Goal: Task Accomplishment & Management: Complete application form

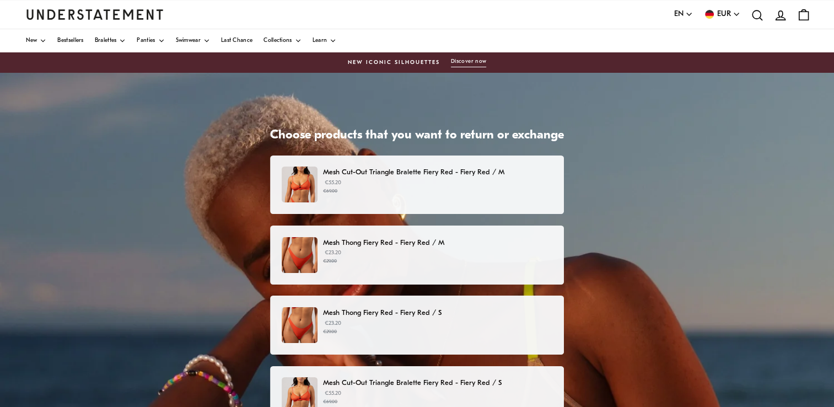
click at [522, 250] on p "€23.20 €29.00" at bounding box center [437, 256] width 229 height 17
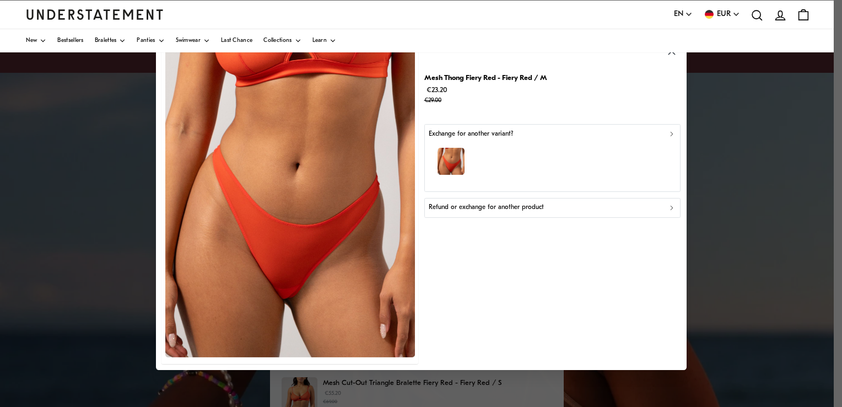
click at [670, 209] on icon "button" at bounding box center [672, 208] width 8 height 8
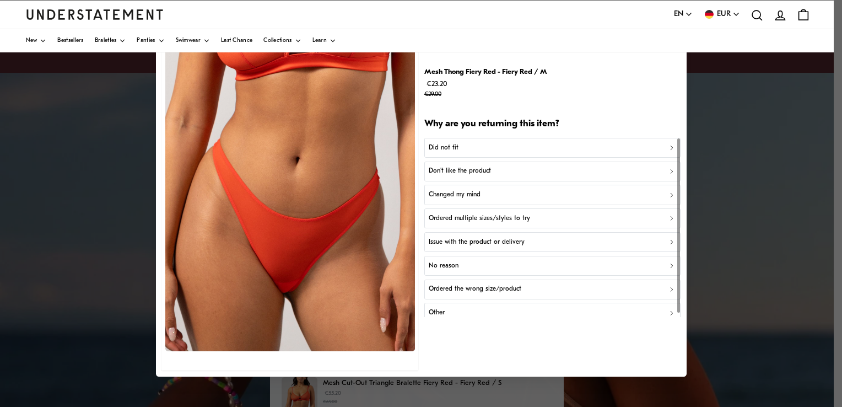
click at [456, 148] on p "Did not fit" at bounding box center [444, 147] width 30 height 10
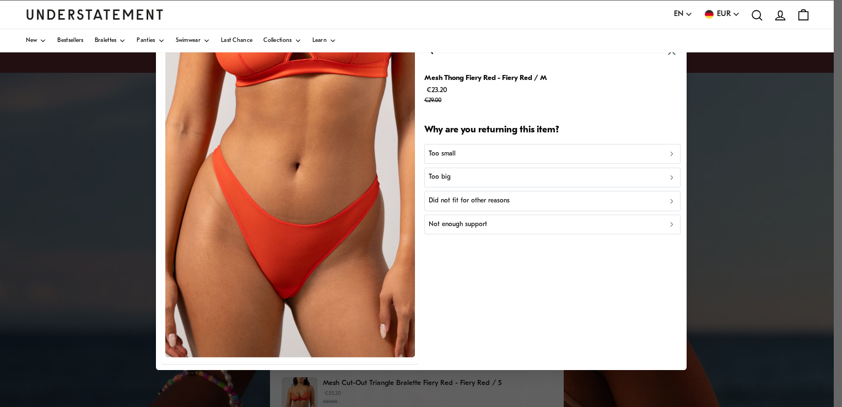
click at [454, 178] on div "Too big" at bounding box center [552, 177] width 247 height 10
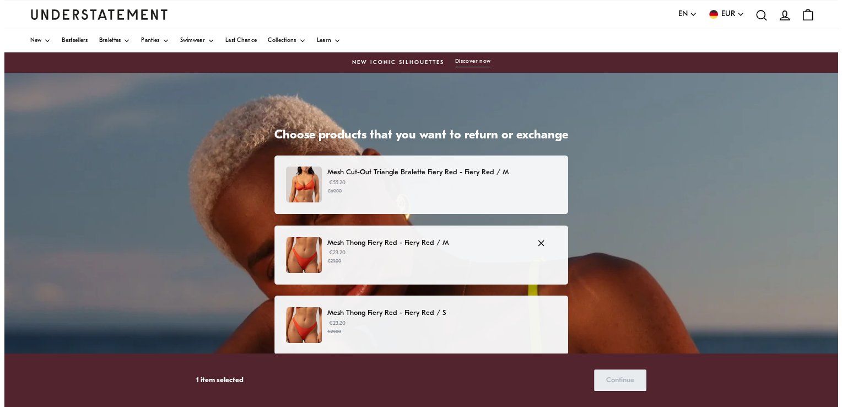
scroll to position [55, 0]
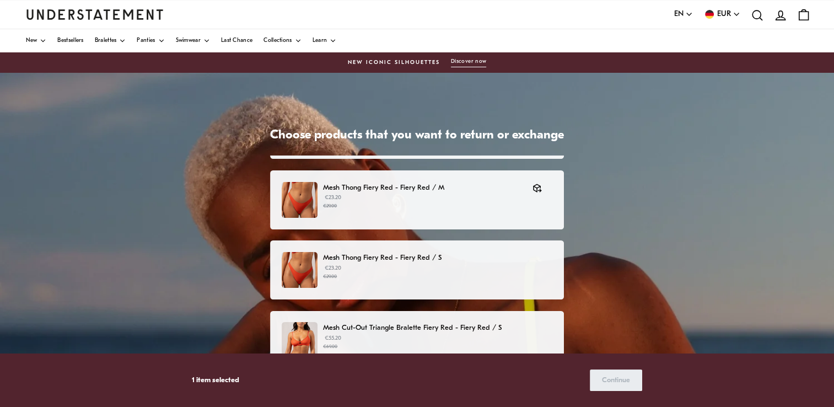
click at [508, 327] on p "Mesh Cut-Out Triangle Bralette Fiery Red - Fiery Red / S" at bounding box center [437, 328] width 229 height 12
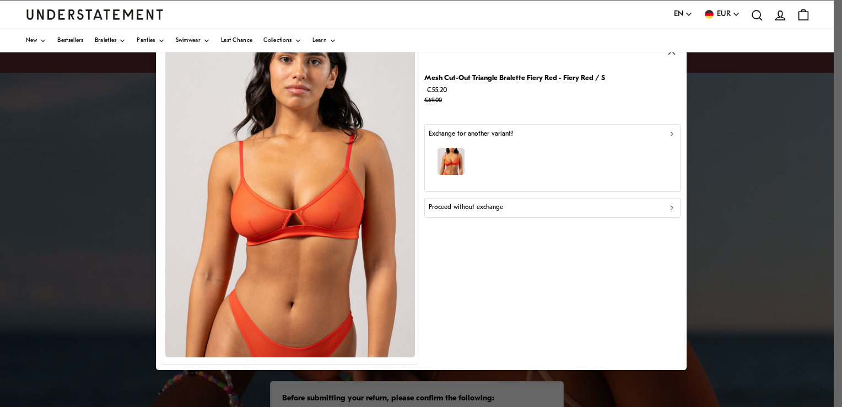
click at [594, 157] on div "button" at bounding box center [552, 163] width 247 height 48
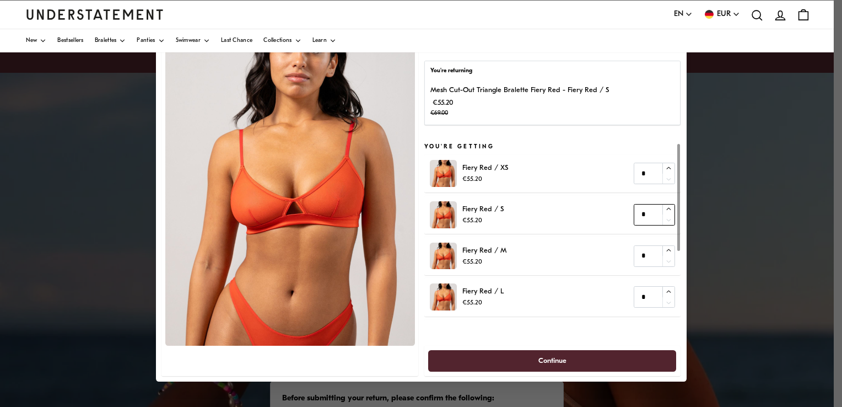
type input "*"
click at [668, 208] on icon "button" at bounding box center [668, 209] width 4 height 2
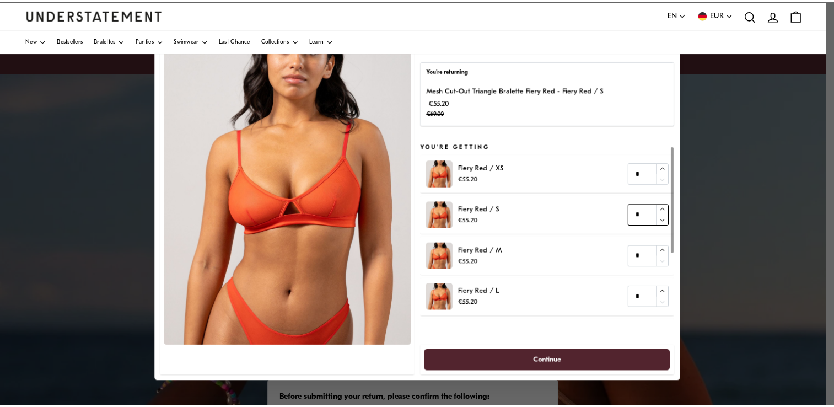
scroll to position [117, 0]
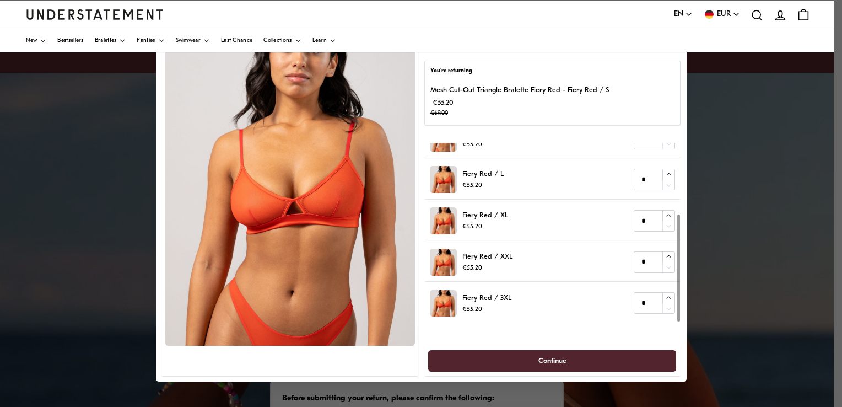
click at [546, 360] on span "Continue" at bounding box center [552, 360] width 28 height 20
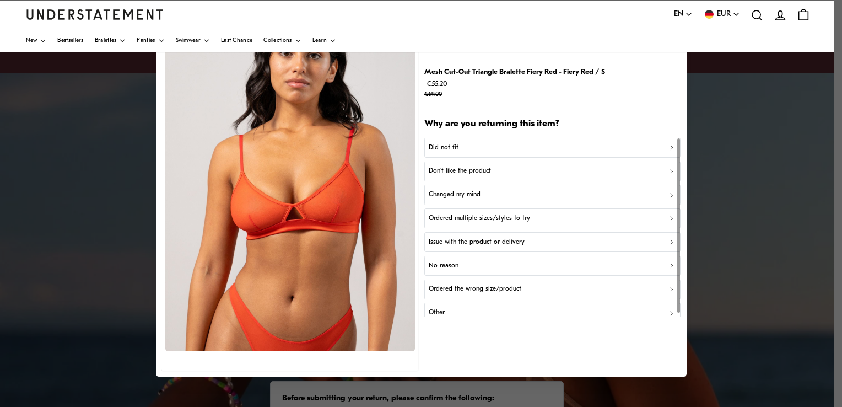
click at [538, 146] on div "Did not fit" at bounding box center [552, 147] width 247 height 10
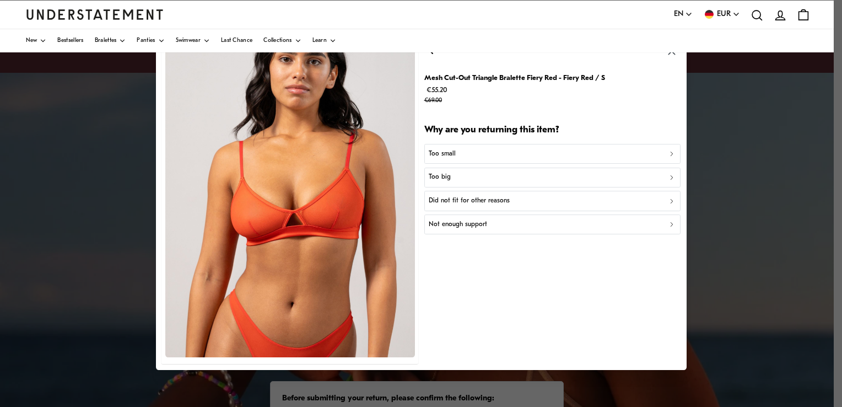
click at [513, 157] on div "Too small" at bounding box center [552, 154] width 247 height 10
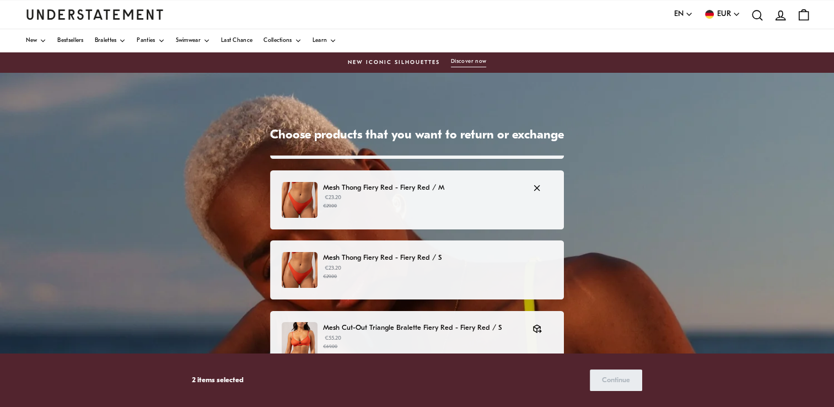
click at [463, 184] on p "Mesh Thong Fiery Red - Fiery Red / M" at bounding box center [422, 188] width 198 height 12
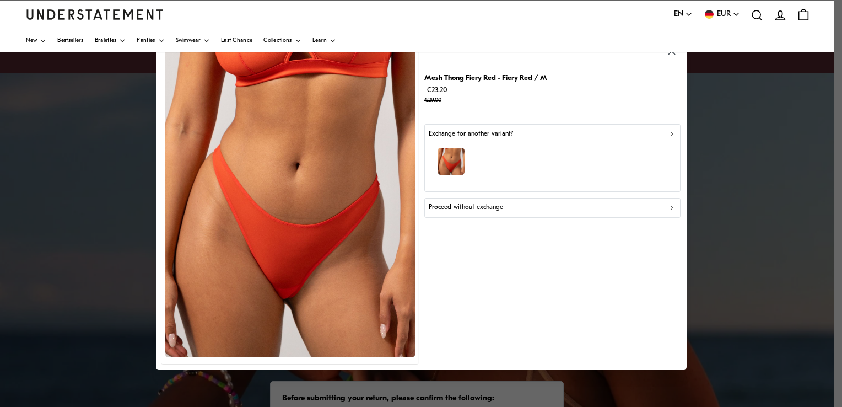
click at [481, 151] on div "button" at bounding box center [552, 163] width 247 height 48
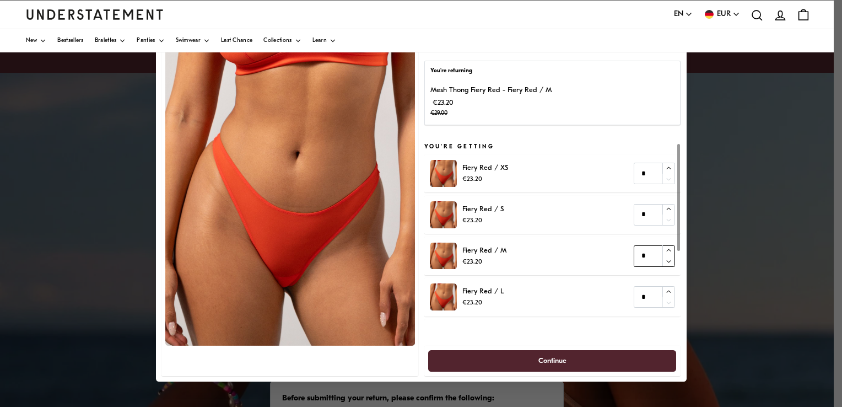
type input "*"
click at [667, 251] on icon "button" at bounding box center [668, 250] width 4 height 2
click at [564, 367] on span "Continue" at bounding box center [552, 360] width 28 height 20
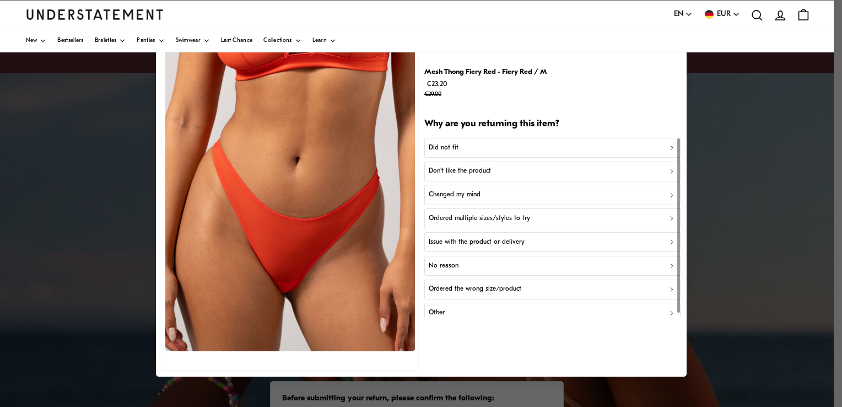
click at [475, 148] on div "Did not fit" at bounding box center [552, 147] width 247 height 10
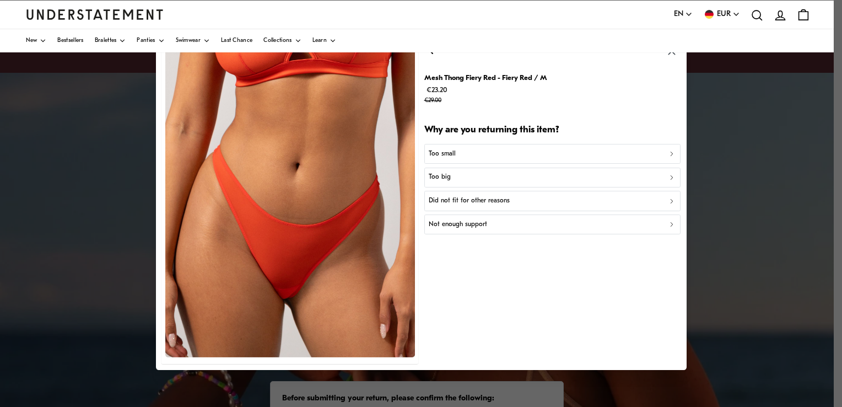
click at [468, 175] on div "Too big" at bounding box center [552, 177] width 247 height 10
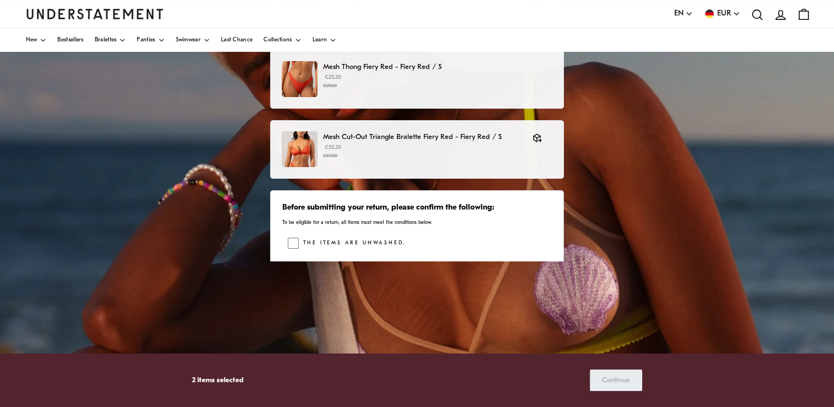
scroll to position [217, 0]
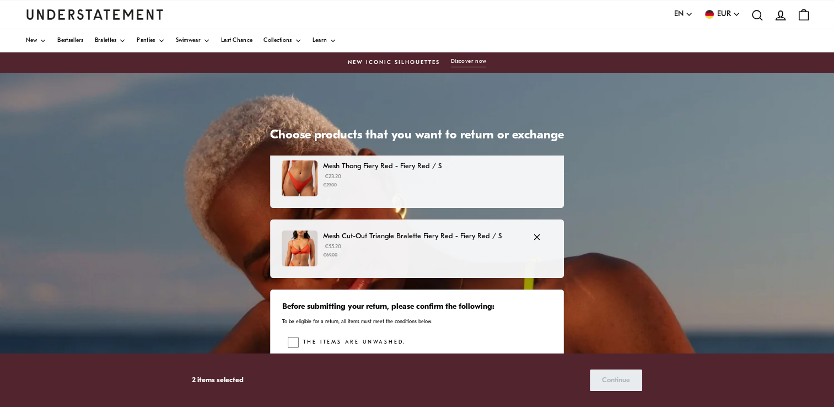
scroll to position [217, 0]
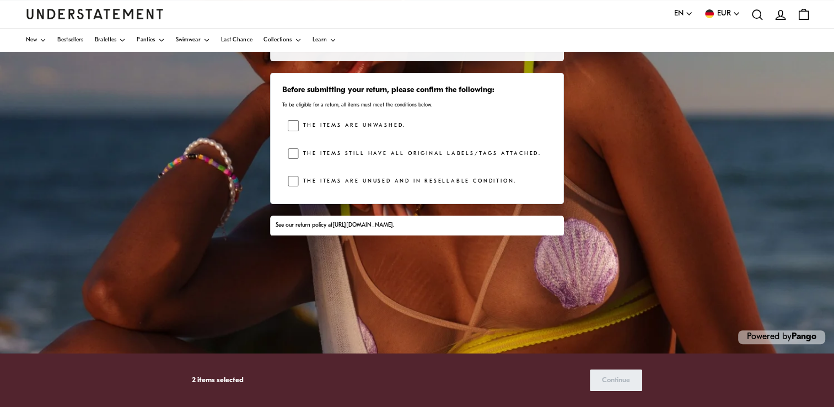
click at [368, 224] on link "[URL][DOMAIN_NAME]" at bounding box center [362, 225] width 61 height 6
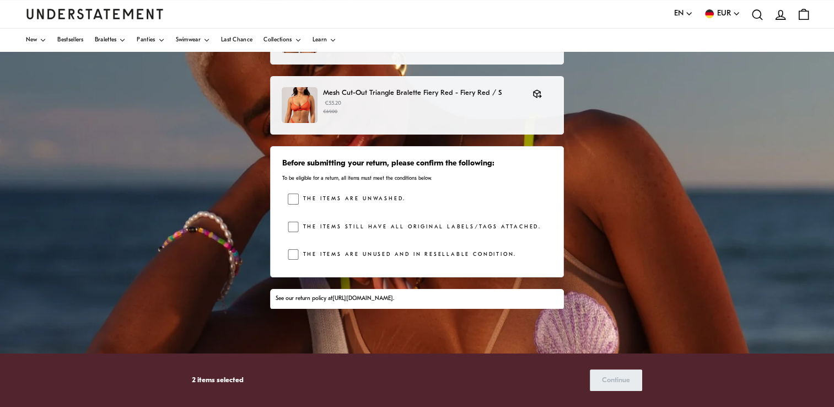
scroll to position [217, 0]
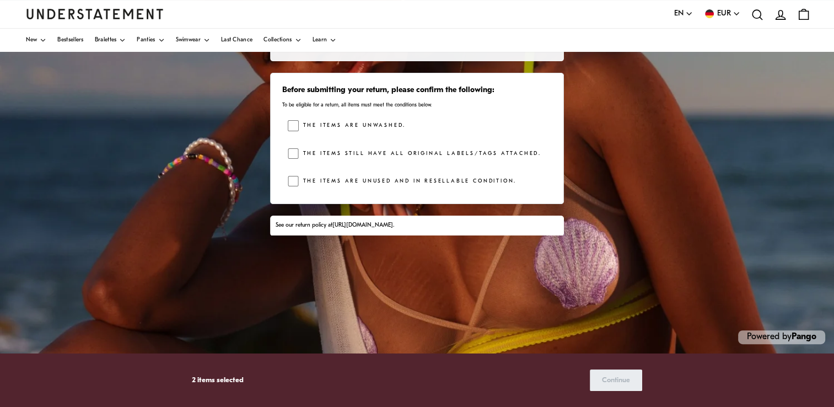
click at [393, 225] on link "[URL][DOMAIN_NAME]" at bounding box center [362, 225] width 61 height 6
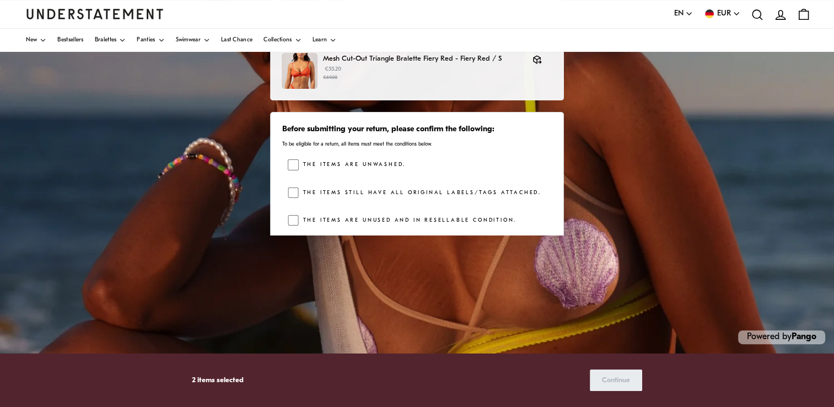
scroll to position [147, 0]
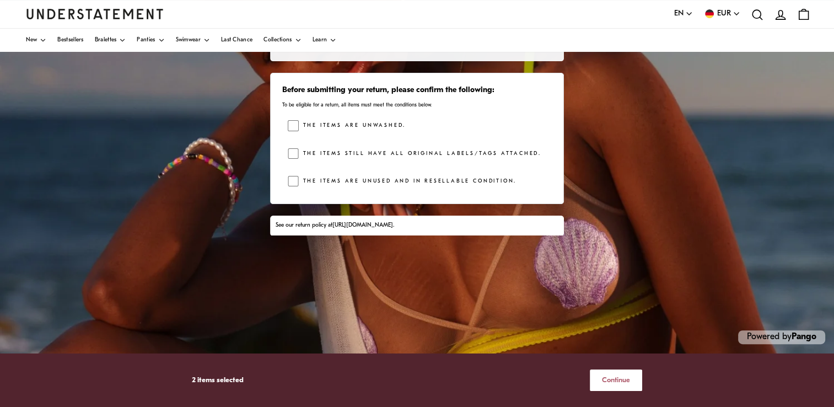
click at [630, 377] on button "Continue" at bounding box center [615, 379] width 52 height 21
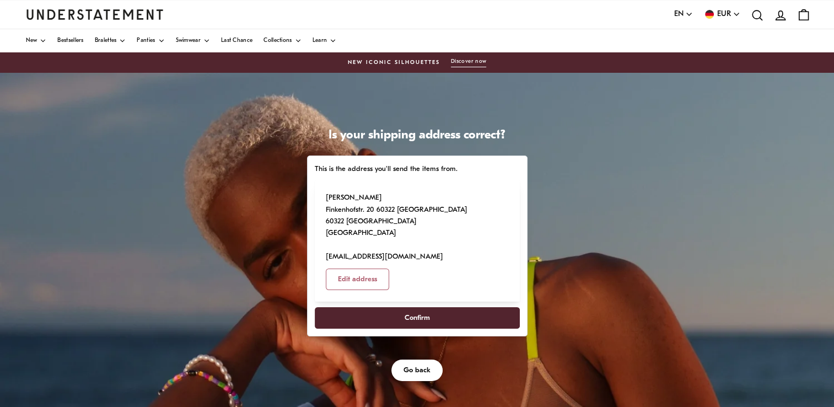
click at [401, 324] on span "Confirm" at bounding box center [416, 317] width 181 height 20
select select "**"
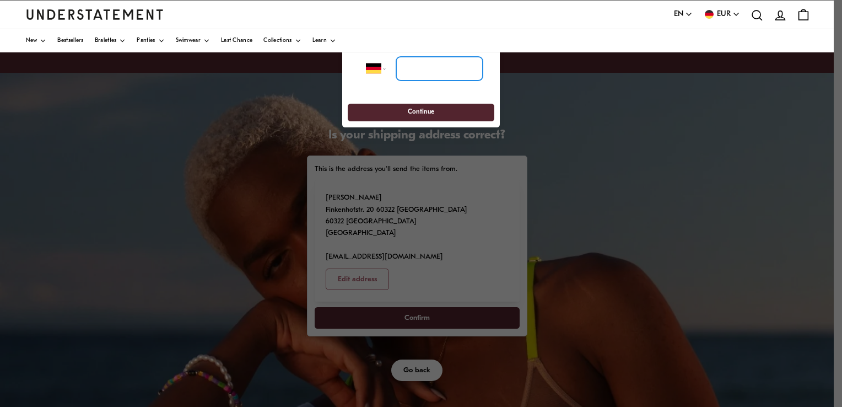
click at [432, 71] on input "tel" at bounding box center [439, 68] width 86 height 24
type input "**********"
click at [450, 116] on span "Continue" at bounding box center [421, 112] width 126 height 17
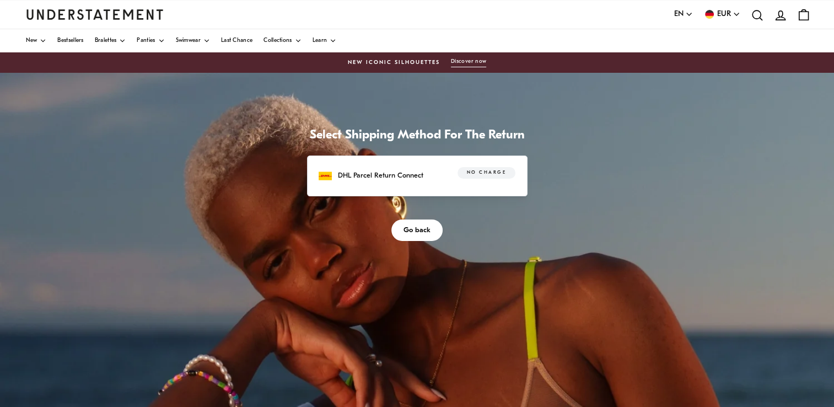
click at [439, 177] on div "DHL Parcel Return Connect No charge" at bounding box center [416, 175] width 196 height 17
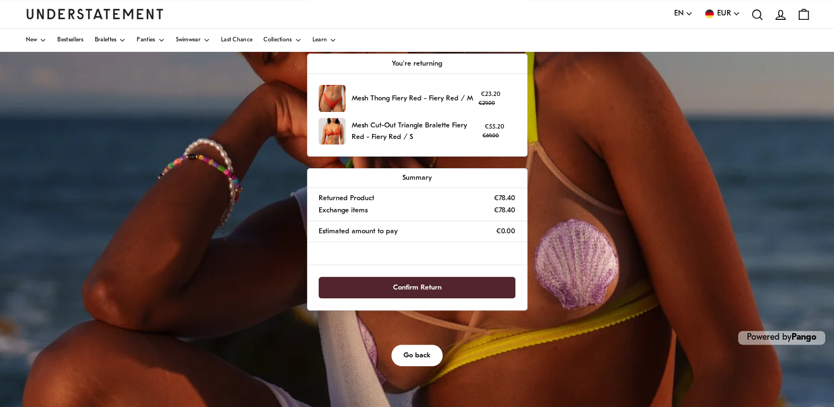
scroll to position [217, 0]
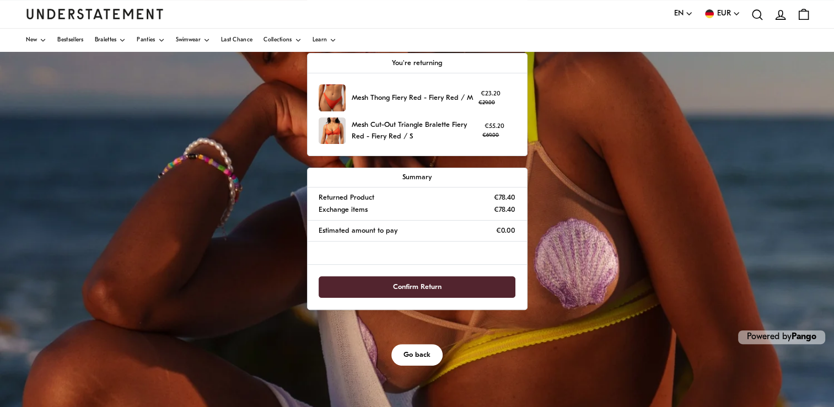
click at [432, 283] on span "Confirm Return" at bounding box center [417, 287] width 48 height 20
